Goal: Use online tool/utility

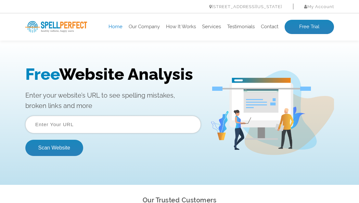
click at [106, 124] on input "text" at bounding box center [112, 125] width 175 height 18
type input "[DOMAIN_NAME]"
click at [25, 140] on button "Scan Website" at bounding box center [54, 148] width 58 height 16
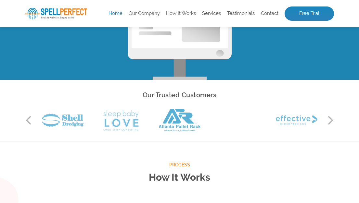
scroll to position [111, 0]
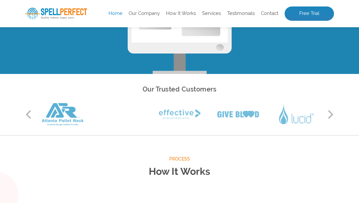
click at [331, 115] on button "Next" at bounding box center [330, 115] width 6 height 10
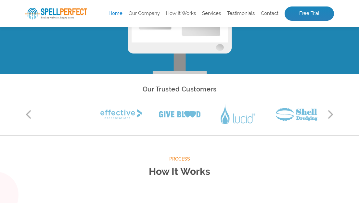
click at [331, 115] on button "Next" at bounding box center [330, 115] width 6 height 10
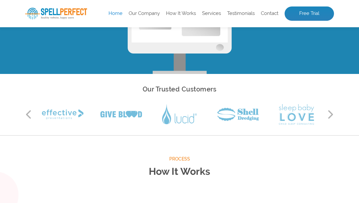
click at [331, 114] on button "Next" at bounding box center [330, 115] width 6 height 10
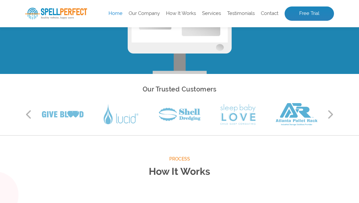
click at [331, 114] on button "Next" at bounding box center [330, 115] width 6 height 10
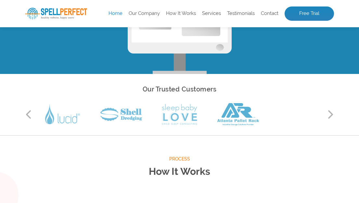
click at [331, 113] on button "Next" at bounding box center [330, 115] width 6 height 10
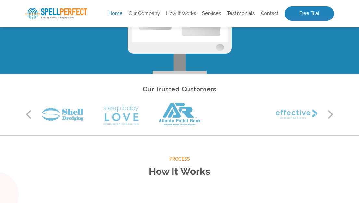
click at [331, 113] on button "Next" at bounding box center [330, 115] width 6 height 10
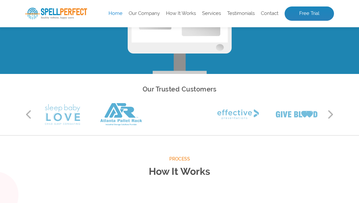
click at [331, 113] on button "Next" at bounding box center [330, 115] width 6 height 10
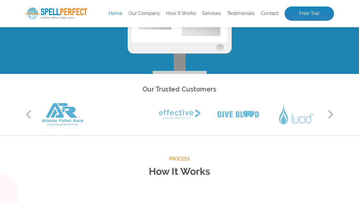
click at [331, 113] on button "Next" at bounding box center [330, 115] width 6 height 10
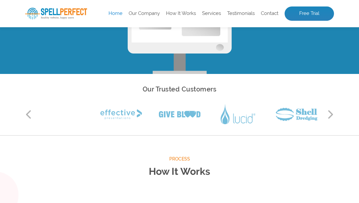
click at [332, 112] on button "Next" at bounding box center [330, 115] width 6 height 10
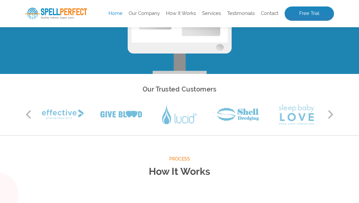
click at [332, 112] on button "Next" at bounding box center [330, 115] width 6 height 10
click at [333, 111] on button "Next" at bounding box center [330, 115] width 6 height 10
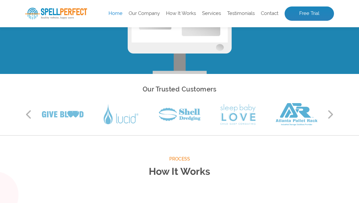
click at [333, 111] on button "Next" at bounding box center [330, 115] width 6 height 10
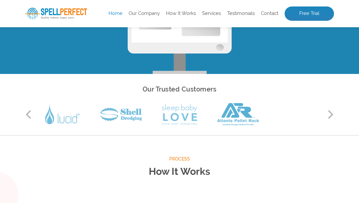
click at [333, 111] on button "Next" at bounding box center [330, 115] width 6 height 10
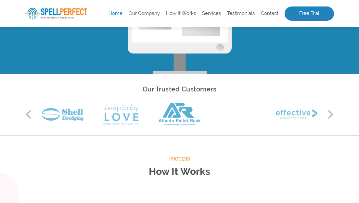
click at [333, 111] on button "Next" at bounding box center [330, 115] width 6 height 10
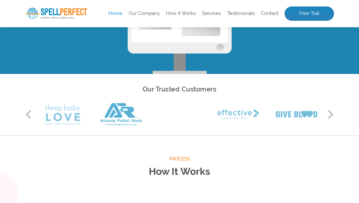
click at [333, 111] on button "Next" at bounding box center [330, 115] width 6 height 10
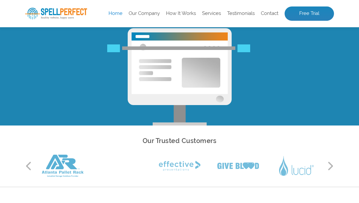
scroll to position [0, 0]
